Goal: Information Seeking & Learning: Check status

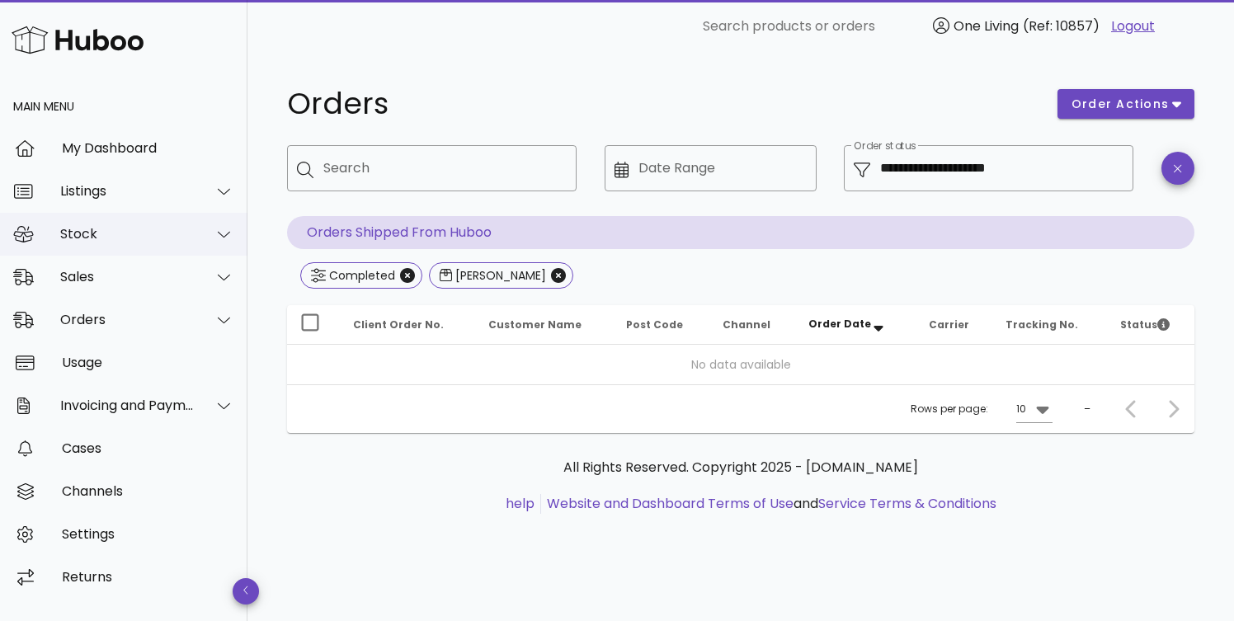
click at [116, 235] on div "Stock" at bounding box center [127, 234] width 134 height 16
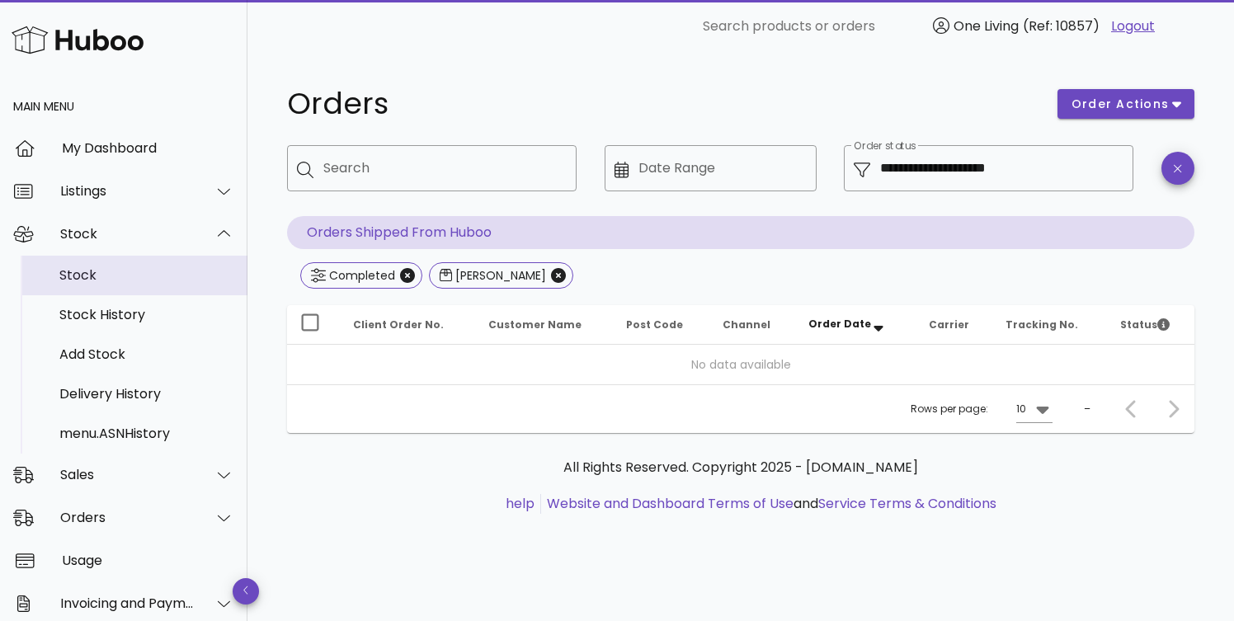
click at [126, 264] on div "Stock" at bounding box center [146, 274] width 175 height 35
click at [130, 278] on div "Stock" at bounding box center [146, 275] width 175 height 16
click at [184, 265] on div "Stock" at bounding box center [146, 274] width 175 height 35
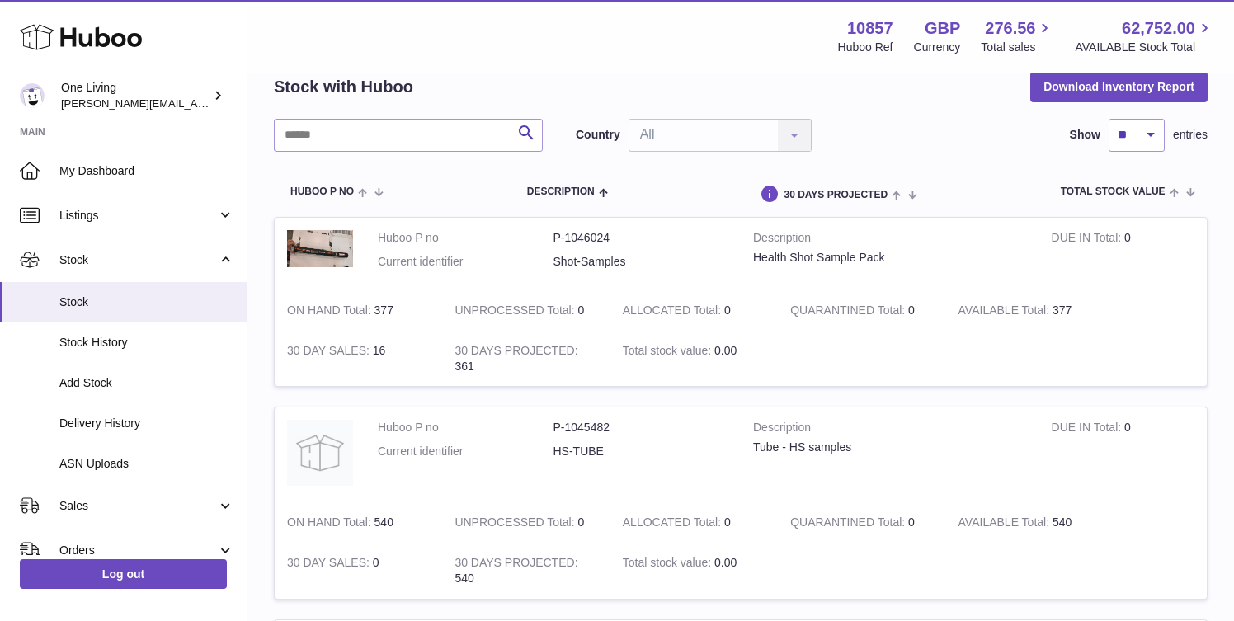
scroll to position [79, 0]
click at [1064, 308] on td "AVAILABLE Total 377" at bounding box center [1029, 310] width 167 height 40
drag, startPoint x: 618, startPoint y: 241, endPoint x: 514, endPoint y: 239, distance: 104.0
click at [514, 239] on dl "Huboo P no P-1046024 Current identifier Shot-Samples" at bounding box center [553, 253] width 351 height 48
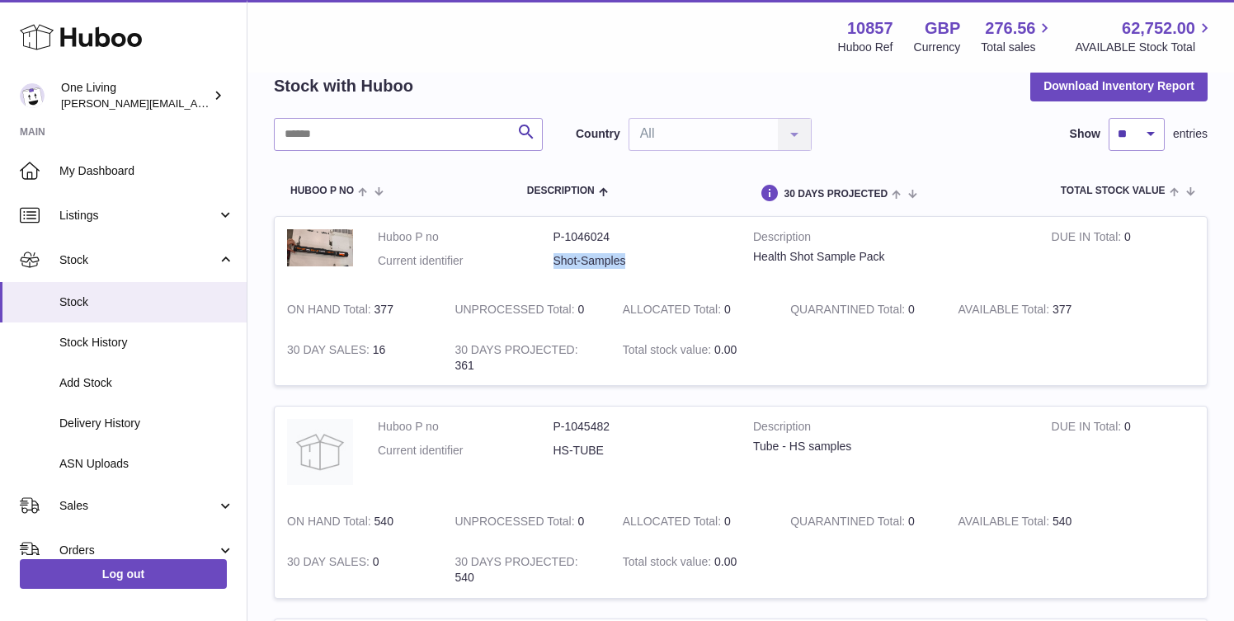
drag, startPoint x: 624, startPoint y: 263, endPoint x: 551, endPoint y: 267, distance: 73.5
click at [551, 267] on dl "Huboo P no P-1046024 Current identifier Shot-Samples" at bounding box center [553, 253] width 351 height 48
copy dl "Shot-Samples"
drag, startPoint x: 617, startPoint y: 237, endPoint x: 552, endPoint y: 237, distance: 65.2
click at [552, 237] on dl "Huboo P no P-1046024 Current identifier Shot-Samples" at bounding box center [553, 253] width 351 height 48
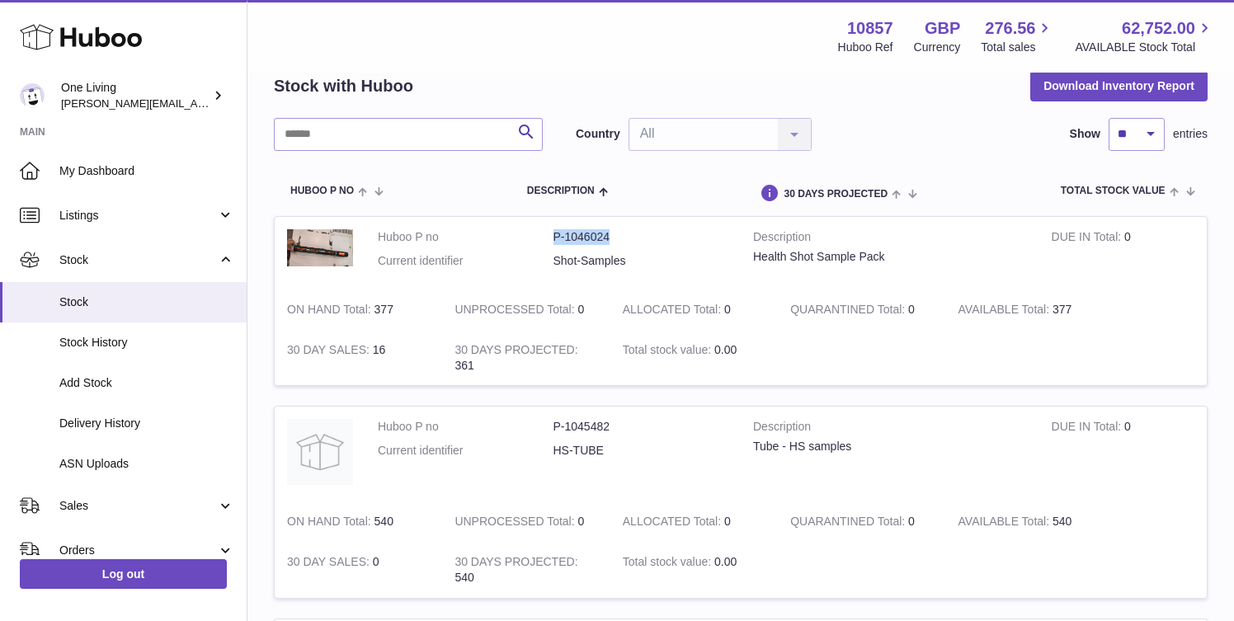
copy dl "P-1046024"
